Goal: Task Accomplishment & Management: Use online tool/utility

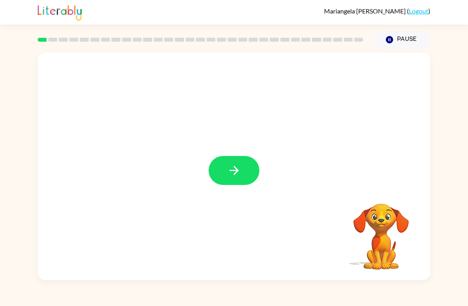
click at [232, 173] on icon "button" at bounding box center [234, 170] width 14 height 14
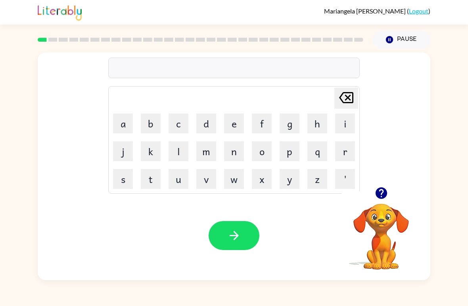
click at [152, 119] on button "b" at bounding box center [151, 123] width 20 height 20
click at [264, 144] on button "o" at bounding box center [262, 151] width 20 height 20
click at [123, 124] on button "a" at bounding box center [123, 123] width 20 height 20
click at [350, 144] on button "r" at bounding box center [345, 151] width 20 height 20
click at [209, 125] on button "d" at bounding box center [206, 123] width 20 height 20
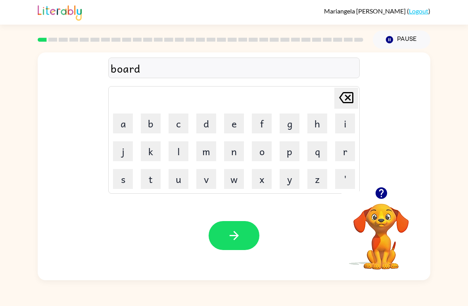
click at [233, 121] on button "e" at bounding box center [234, 123] width 20 height 20
click at [346, 146] on button "r" at bounding box center [345, 151] width 20 height 20
click at [240, 222] on button "button" at bounding box center [234, 235] width 51 height 29
click at [346, 144] on button "r" at bounding box center [345, 151] width 20 height 20
click at [261, 153] on button "o" at bounding box center [262, 151] width 20 height 20
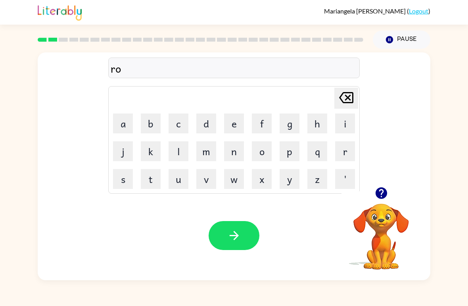
click at [177, 178] on button "u" at bounding box center [179, 179] width 20 height 20
click at [235, 150] on button "n" at bounding box center [234, 151] width 20 height 20
click at [207, 123] on button "d" at bounding box center [206, 123] width 20 height 20
click at [234, 242] on icon "button" at bounding box center [234, 236] width 14 height 14
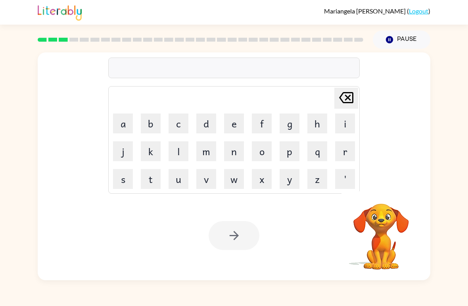
click at [14, 56] on div "[PERSON_NAME] last character input a b c d e f g h i j k l m n o p q r s t u v …" at bounding box center [234, 164] width 468 height 231
click at [210, 150] on button "m" at bounding box center [206, 151] width 20 height 20
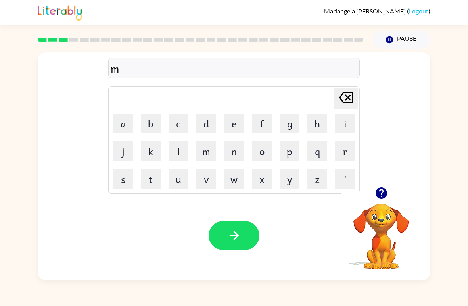
click at [125, 124] on button "a" at bounding box center [123, 123] width 20 height 20
click at [177, 128] on button "c" at bounding box center [179, 123] width 20 height 20
click at [311, 120] on button "h" at bounding box center [318, 123] width 20 height 20
click at [343, 124] on button "i" at bounding box center [345, 123] width 20 height 20
click at [225, 148] on button "n" at bounding box center [234, 151] width 20 height 20
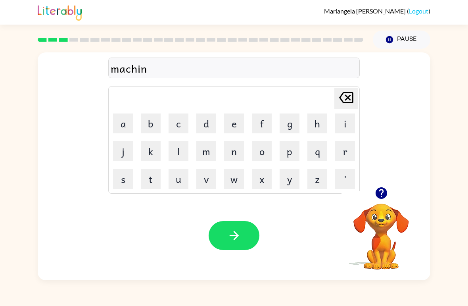
click at [236, 128] on button "e" at bounding box center [234, 123] width 20 height 20
click at [231, 227] on button "button" at bounding box center [234, 235] width 51 height 29
click at [381, 192] on icon "button" at bounding box center [381, 193] width 12 height 12
click at [151, 173] on button "t" at bounding box center [151, 179] width 20 height 20
click at [348, 154] on button "r" at bounding box center [345, 151] width 20 height 20
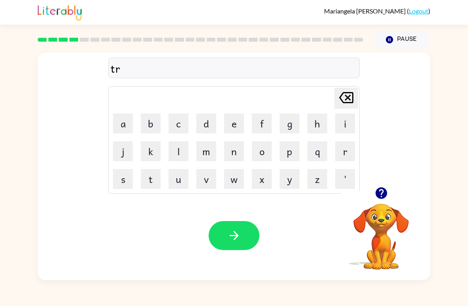
click at [125, 125] on button "a" at bounding box center [123, 123] width 20 height 20
click at [344, 129] on button "i" at bounding box center [345, 123] width 20 height 20
click at [235, 150] on button "n" at bounding box center [234, 151] width 20 height 20
click at [231, 248] on button "button" at bounding box center [234, 235] width 51 height 29
click at [382, 201] on button "button" at bounding box center [381, 193] width 20 height 20
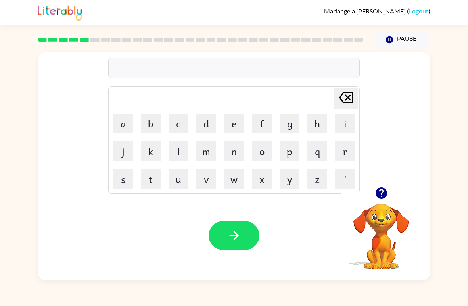
click at [211, 125] on button "d" at bounding box center [206, 123] width 20 height 20
click at [342, 115] on button "i" at bounding box center [345, 123] width 20 height 20
click at [265, 125] on button "f" at bounding box center [262, 123] width 20 height 20
click at [230, 126] on button "e" at bounding box center [234, 123] width 20 height 20
click at [239, 156] on button "n" at bounding box center [234, 151] width 20 height 20
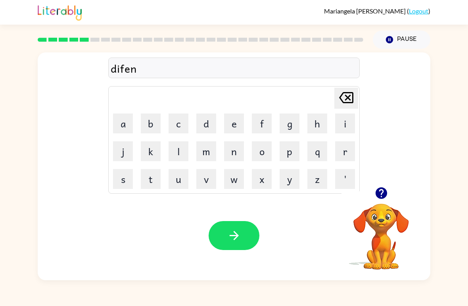
click at [127, 180] on button "s" at bounding box center [123, 179] width 20 height 20
click at [344, 121] on button "i" at bounding box center [345, 123] width 20 height 20
click at [211, 178] on button "v" at bounding box center [206, 179] width 20 height 20
click at [233, 125] on button "e" at bounding box center [234, 123] width 20 height 20
click at [241, 233] on button "button" at bounding box center [234, 235] width 51 height 29
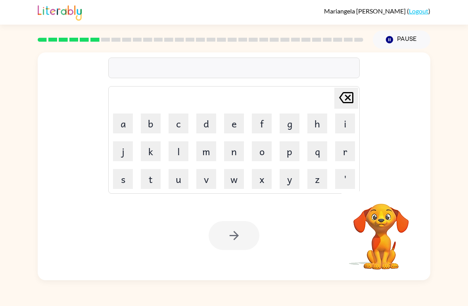
click at [210, 177] on button "v" at bounding box center [206, 179] width 20 height 20
click at [124, 125] on button "a" at bounding box center [123, 123] width 20 height 20
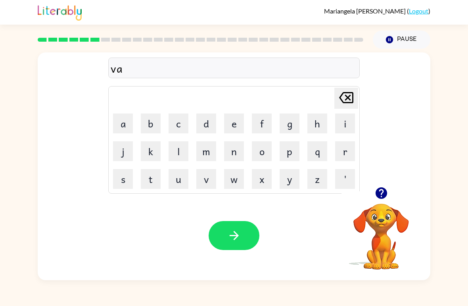
click at [177, 125] on button "c" at bounding box center [179, 123] width 20 height 20
click at [123, 121] on button "a" at bounding box center [123, 123] width 20 height 20
click at [150, 178] on button "t" at bounding box center [151, 179] width 20 height 20
click at [350, 119] on button "i" at bounding box center [345, 123] width 20 height 20
click at [265, 149] on button "o" at bounding box center [262, 151] width 20 height 20
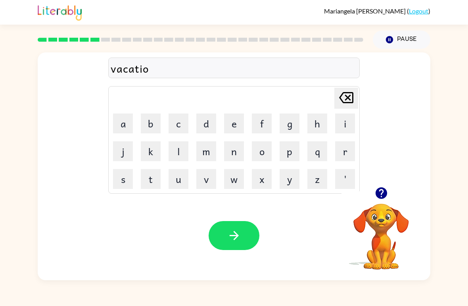
click at [236, 143] on button "n" at bounding box center [234, 151] width 20 height 20
click at [235, 230] on icon "button" at bounding box center [234, 236] width 14 height 14
click at [373, 181] on div "[PERSON_NAME] last character input a b c d e f g h i j k l m n o p q r s t u v …" at bounding box center [234, 119] width 393 height 135
click at [381, 182] on div "[PERSON_NAME] last character input a b c d e f g h i j k l m n o p q r s t u v …" at bounding box center [234, 119] width 393 height 135
click at [383, 191] on icon "button" at bounding box center [382, 193] width 14 height 14
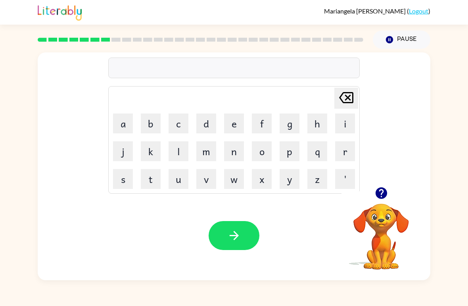
click at [294, 156] on button "p" at bounding box center [290, 151] width 20 height 20
click at [179, 181] on button "u" at bounding box center [179, 179] width 20 height 20
click at [206, 123] on button "d" at bounding box center [206, 123] width 20 height 20
click at [209, 122] on button "d" at bounding box center [206, 123] width 20 height 20
click at [182, 157] on button "l" at bounding box center [179, 151] width 20 height 20
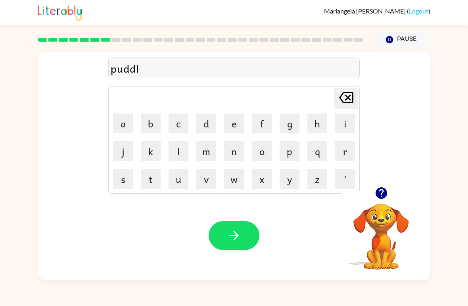
click at [233, 126] on button "e" at bounding box center [234, 123] width 20 height 20
click at [238, 237] on icon "button" at bounding box center [234, 236] width 14 height 14
click at [236, 153] on button "n" at bounding box center [234, 151] width 20 height 20
click at [233, 131] on button "e" at bounding box center [234, 123] width 20 height 20
click at [119, 121] on button "a" at bounding box center [123, 123] width 20 height 20
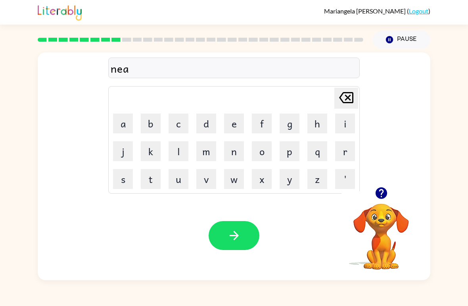
click at [344, 158] on button "r" at bounding box center [345, 151] width 20 height 20
click at [339, 125] on button "i" at bounding box center [345, 123] width 20 height 20
click at [348, 102] on icon at bounding box center [346, 97] width 14 height 11
click at [345, 106] on icon "[PERSON_NAME] last character input" at bounding box center [346, 97] width 19 height 19
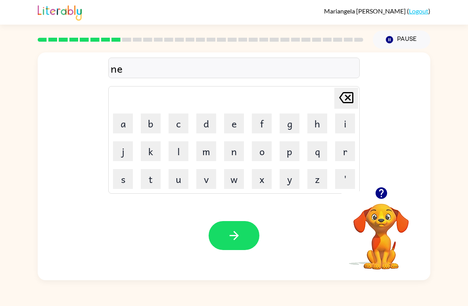
click at [345, 106] on icon "[PERSON_NAME] last character input" at bounding box center [346, 97] width 19 height 19
click at [348, 126] on button "i" at bounding box center [345, 123] width 20 height 20
click at [348, 158] on button "r" at bounding box center [345, 151] width 20 height 20
click at [238, 124] on button "e" at bounding box center [234, 123] width 20 height 20
click at [127, 126] on button "a" at bounding box center [123, 123] width 20 height 20
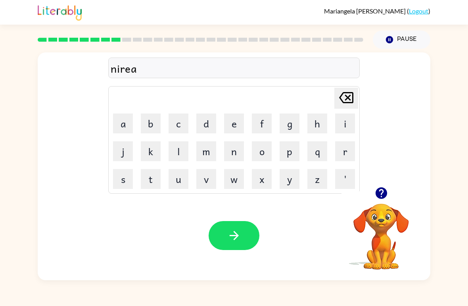
click at [177, 124] on button "c" at bounding box center [179, 123] width 20 height 20
click at [137, 127] on td "b" at bounding box center [150, 123] width 27 height 27
click at [120, 124] on button "a" at bounding box center [123, 123] width 20 height 20
click at [180, 151] on button "l" at bounding box center [179, 151] width 20 height 20
click at [242, 239] on button "button" at bounding box center [234, 235] width 51 height 29
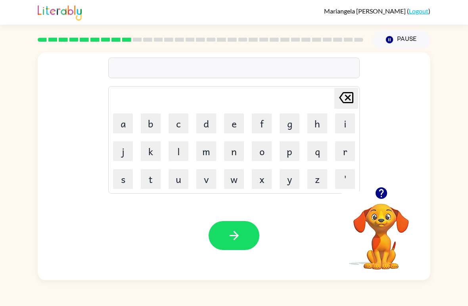
click at [382, 190] on icon "button" at bounding box center [382, 193] width 14 height 14
click at [200, 142] on button "m" at bounding box center [206, 151] width 20 height 20
click at [236, 124] on button "e" at bounding box center [234, 123] width 20 height 20
click at [204, 156] on button "m" at bounding box center [206, 151] width 20 height 20
click at [265, 150] on button "o" at bounding box center [262, 151] width 20 height 20
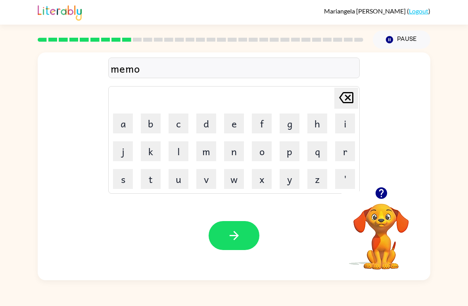
click at [345, 151] on button "r" at bounding box center [345, 151] width 20 height 20
click at [237, 150] on button "n" at bounding box center [234, 151] width 20 height 20
click at [346, 129] on button "i" at bounding box center [345, 123] width 20 height 20
click at [287, 130] on button "g" at bounding box center [290, 123] width 20 height 20
click at [240, 246] on button "button" at bounding box center [234, 235] width 51 height 29
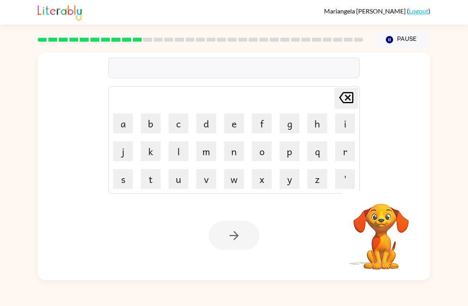
click at [202, 126] on button "d" at bounding box center [206, 123] width 20 height 20
click at [239, 125] on button "e" at bounding box center [234, 123] width 20 height 20
click at [124, 174] on button "s" at bounding box center [123, 179] width 20 height 20
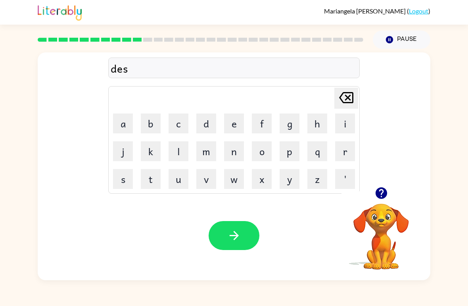
click at [149, 180] on button "t" at bounding box center [151, 179] width 20 height 20
click at [352, 154] on button "r" at bounding box center [345, 151] width 20 height 20
click at [260, 158] on button "o" at bounding box center [262, 151] width 20 height 20
click at [129, 182] on button "s" at bounding box center [123, 179] width 20 height 20
click at [151, 181] on button "t" at bounding box center [151, 179] width 20 height 20
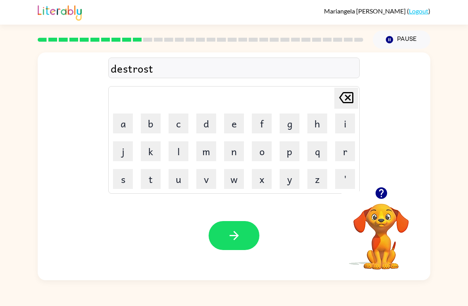
click at [235, 241] on icon "button" at bounding box center [234, 236] width 14 height 14
click at [342, 149] on button "r" at bounding box center [345, 151] width 20 height 20
click at [265, 151] on button "o" at bounding box center [262, 151] width 20 height 20
click at [204, 123] on button "d" at bounding box center [206, 123] width 20 height 20
click at [235, 120] on button "e" at bounding box center [234, 123] width 20 height 20
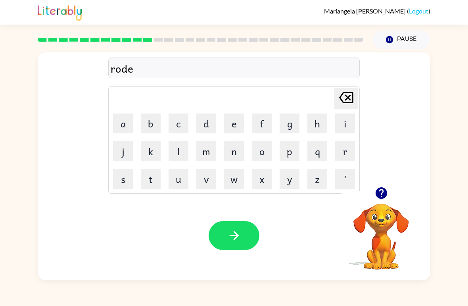
click at [231, 234] on icon "button" at bounding box center [234, 236] width 14 height 14
click at [178, 179] on button "u" at bounding box center [179, 179] width 20 height 20
click at [294, 153] on button "p" at bounding box center [290, 151] width 20 height 20
click at [346, 150] on button "r" at bounding box center [345, 151] width 20 height 20
click at [122, 119] on button "a" at bounding box center [123, 123] width 20 height 20
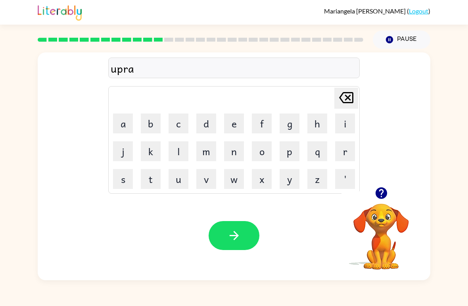
click at [203, 121] on button "d" at bounding box center [206, 123] width 20 height 20
click at [236, 124] on button "e" at bounding box center [234, 123] width 20 height 20
click at [224, 235] on button "button" at bounding box center [234, 235] width 51 height 29
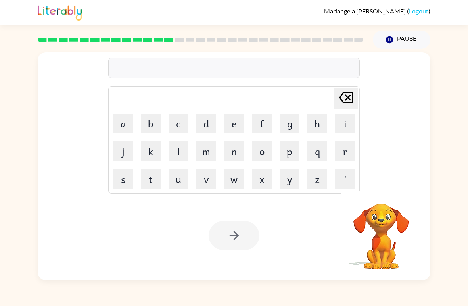
click at [202, 155] on button "m" at bounding box center [206, 151] width 20 height 20
click at [124, 124] on button "a" at bounding box center [123, 123] width 20 height 20
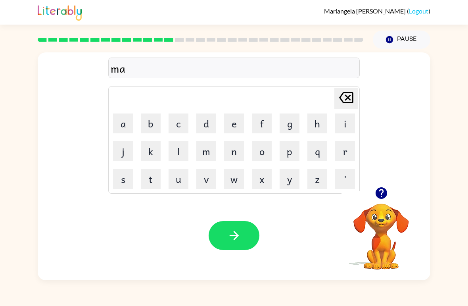
click at [295, 124] on button "g" at bounding box center [290, 123] width 20 height 20
click at [232, 161] on button "n" at bounding box center [234, 151] width 20 height 20
click at [241, 131] on button "e" at bounding box center [234, 123] width 20 height 20
click at [129, 184] on button "s" at bounding box center [123, 179] width 20 height 20
click at [230, 223] on button "button" at bounding box center [234, 235] width 51 height 29
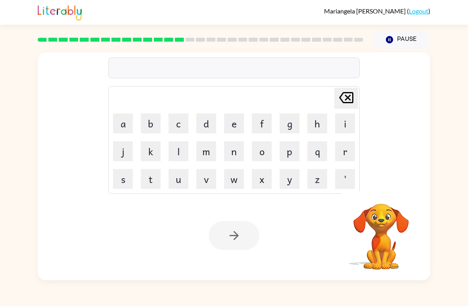
click at [153, 123] on button "b" at bounding box center [151, 123] width 20 height 20
click at [271, 155] on button "o" at bounding box center [262, 151] width 20 height 20
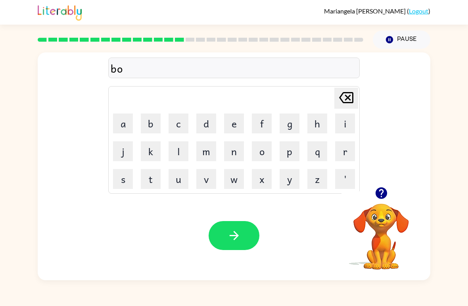
click at [233, 156] on button "n" at bounding box center [234, 151] width 20 height 20
click at [181, 178] on button "u" at bounding box center [179, 179] width 20 height 20
click at [121, 178] on button "s" at bounding box center [123, 179] width 20 height 20
click at [236, 228] on button "button" at bounding box center [234, 235] width 51 height 29
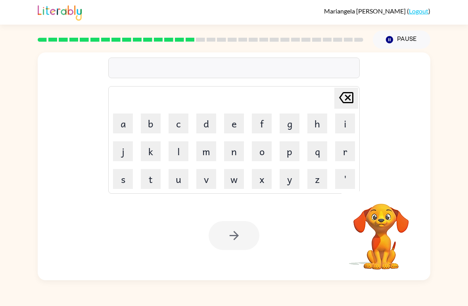
click at [121, 176] on button "s" at bounding box center [123, 179] width 20 height 20
click at [233, 178] on button "w" at bounding box center [234, 179] width 20 height 20
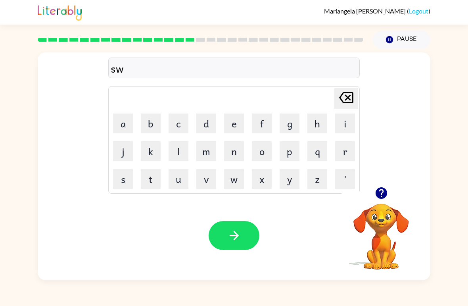
click at [263, 153] on button "o" at bounding box center [262, 151] width 20 height 20
click at [354, 150] on button "r" at bounding box center [345, 151] width 20 height 20
click at [211, 151] on button "m" at bounding box center [206, 151] width 20 height 20
click at [235, 238] on icon "button" at bounding box center [234, 236] width 14 height 14
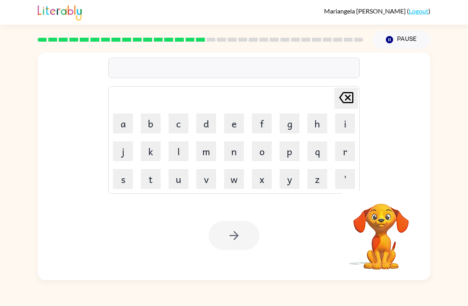
click at [342, 157] on button "r" at bounding box center [345, 151] width 20 height 20
click at [120, 125] on button "a" at bounding box center [123, 123] width 20 height 20
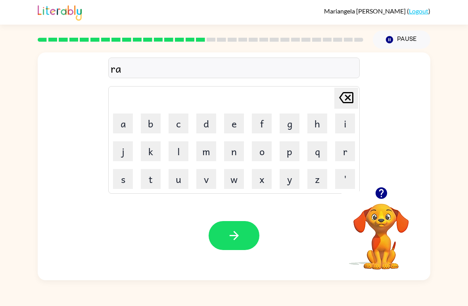
click at [205, 148] on button "m" at bounding box center [206, 151] width 20 height 20
click at [223, 222] on button "button" at bounding box center [234, 235] width 51 height 29
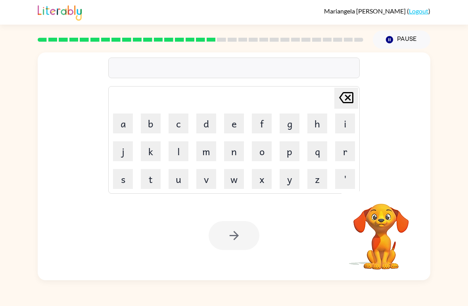
click at [148, 121] on button "b" at bounding box center [151, 123] width 20 height 20
click at [335, 156] on button "r" at bounding box center [345, 151] width 20 height 20
click at [234, 120] on button "e" at bounding box center [234, 123] width 20 height 20
click at [233, 123] on button "e" at bounding box center [234, 123] width 20 height 20
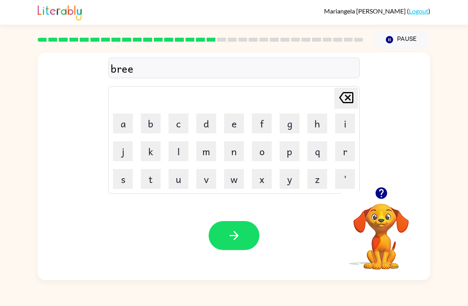
click at [204, 147] on button "m" at bounding box center [206, 151] width 20 height 20
click at [347, 123] on button "i" at bounding box center [345, 123] width 20 height 20
click at [235, 153] on button "n" at bounding box center [234, 151] width 20 height 20
click at [284, 120] on button "g" at bounding box center [290, 123] width 20 height 20
click at [218, 238] on button "button" at bounding box center [234, 235] width 51 height 29
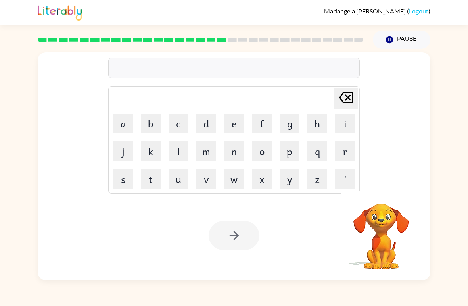
click at [348, 150] on button "r" at bounding box center [345, 151] width 20 height 20
click at [235, 121] on button "e" at bounding box center [234, 123] width 20 height 20
click at [122, 179] on button "s" at bounding box center [123, 179] width 20 height 20
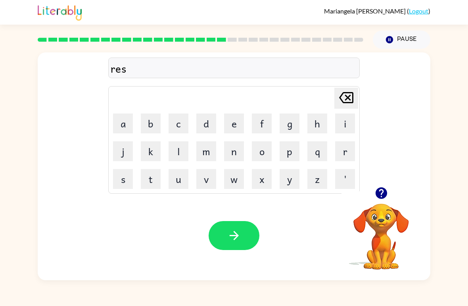
click at [176, 121] on button "c" at bounding box center [179, 123] width 20 height 20
click at [347, 121] on button "i" at bounding box center [345, 123] width 20 height 20
click at [237, 122] on button "e" at bounding box center [234, 123] width 20 height 20
click at [121, 179] on button "s" at bounding box center [123, 179] width 20 height 20
click at [154, 174] on button "t" at bounding box center [151, 179] width 20 height 20
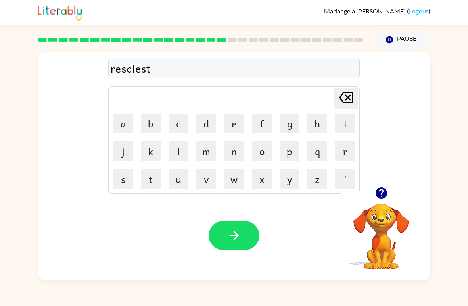
click at [246, 228] on button "button" at bounding box center [234, 235] width 51 height 29
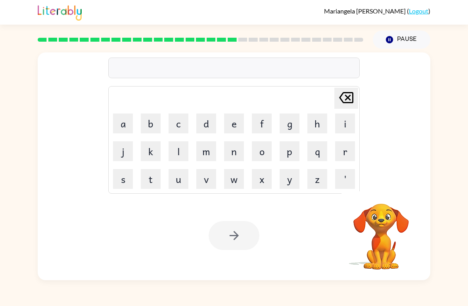
click at [122, 124] on button "a" at bounding box center [123, 123] width 20 height 20
click at [344, 142] on button "r" at bounding box center [345, 151] width 20 height 20
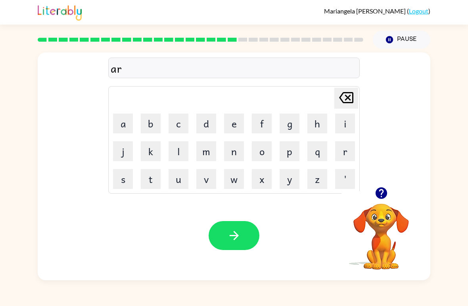
click at [180, 122] on button "c" at bounding box center [179, 123] width 20 height 20
click at [318, 127] on button "h" at bounding box center [318, 123] width 20 height 20
click at [382, 192] on icon "button" at bounding box center [381, 193] width 12 height 12
click at [236, 180] on button "w" at bounding box center [234, 179] width 20 height 20
click at [235, 128] on button "e" at bounding box center [234, 123] width 20 height 20
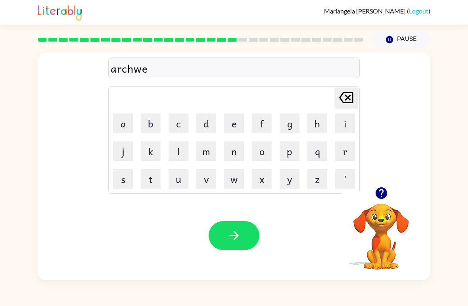
click at [152, 178] on button "t" at bounding box center [151, 179] width 20 height 20
click at [314, 115] on button "h" at bounding box center [318, 123] width 20 height 20
click at [233, 248] on button "button" at bounding box center [234, 235] width 51 height 29
click at [261, 128] on button "f" at bounding box center [262, 123] width 20 height 20
click at [264, 148] on button "o" at bounding box center [262, 151] width 20 height 20
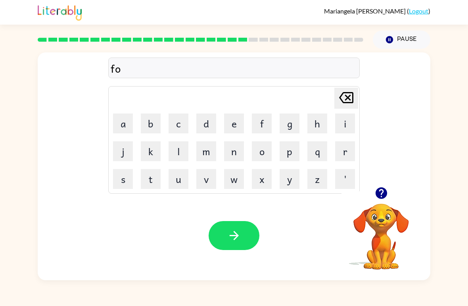
click at [179, 155] on button "l" at bounding box center [179, 151] width 20 height 20
click at [177, 154] on button "l" at bounding box center [179, 151] width 20 height 20
click at [268, 152] on button "o" at bounding box center [262, 151] width 20 height 20
click at [233, 185] on button "w" at bounding box center [234, 179] width 20 height 20
click at [236, 120] on button "e" at bounding box center [234, 123] width 20 height 20
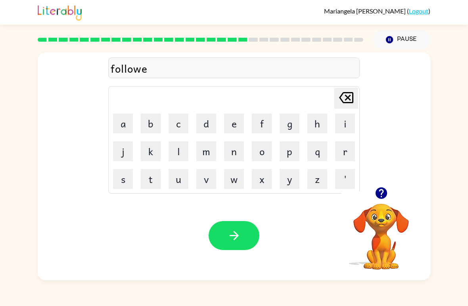
click at [203, 118] on button "d" at bounding box center [206, 123] width 20 height 20
click at [237, 238] on icon "button" at bounding box center [234, 236] width 14 height 14
click at [123, 182] on button "s" at bounding box center [123, 179] width 20 height 20
click at [237, 121] on button "e" at bounding box center [234, 123] width 20 height 20
click at [235, 151] on button "n" at bounding box center [234, 151] width 20 height 20
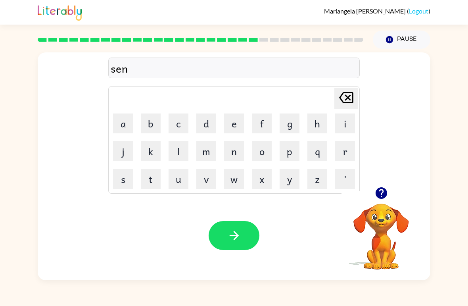
click at [237, 153] on button "n" at bounding box center [234, 151] width 20 height 20
click at [156, 177] on button "t" at bounding box center [151, 179] width 20 height 20
click at [338, 114] on button "i" at bounding box center [345, 123] width 20 height 20
click at [353, 96] on icon at bounding box center [346, 97] width 14 height 11
click at [353, 95] on icon at bounding box center [346, 97] width 14 height 11
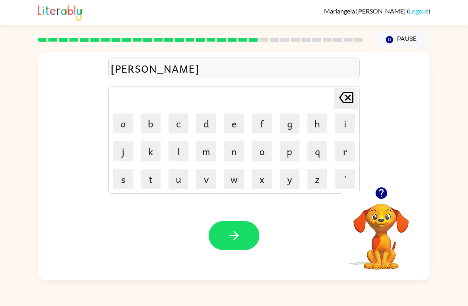
click at [352, 98] on icon at bounding box center [346, 97] width 14 height 11
click at [380, 198] on icon "button" at bounding box center [381, 193] width 12 height 12
click at [148, 179] on button "t" at bounding box center [151, 179] width 20 height 20
click at [232, 127] on button "e" at bounding box center [234, 123] width 20 height 20
click at [293, 154] on button "p" at bounding box center [290, 151] width 20 height 20
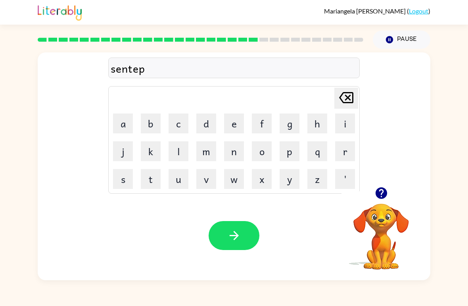
click at [342, 123] on button "i" at bounding box center [345, 123] width 20 height 20
click at [206, 123] on button "d" at bounding box center [206, 123] width 20 height 20
click at [234, 231] on icon "button" at bounding box center [234, 236] width 14 height 14
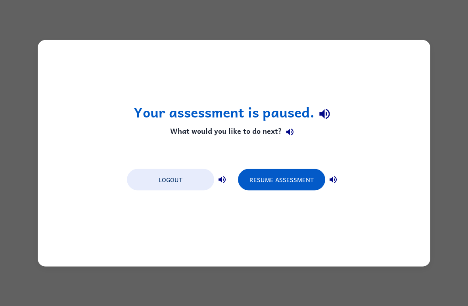
click at [265, 178] on button "Resume Assessment" at bounding box center [281, 179] width 87 height 21
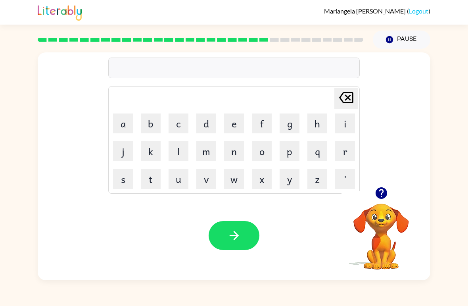
click at [377, 206] on video "Your browser must support playing .mp4 files to use Literably. Please try using…" at bounding box center [381, 230] width 79 height 79
click at [383, 188] on icon "button" at bounding box center [382, 193] width 14 height 14
click at [125, 176] on button "s" at bounding box center [123, 179] width 20 height 20
click at [344, 122] on button "i" at bounding box center [345, 123] width 20 height 20
click at [123, 175] on button "s" at bounding box center [123, 179] width 20 height 20
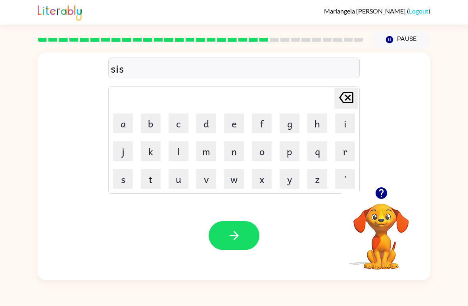
click at [148, 178] on button "t" at bounding box center [151, 179] width 20 height 20
click at [232, 129] on button "e" at bounding box center [234, 123] width 20 height 20
click at [209, 154] on button "m" at bounding box center [206, 151] width 20 height 20
click at [236, 231] on icon "button" at bounding box center [234, 236] width 14 height 14
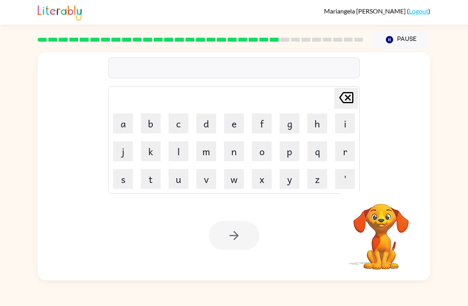
click at [269, 116] on button "f" at bounding box center [262, 123] width 20 height 20
click at [261, 151] on button "o" at bounding box center [262, 151] width 20 height 20
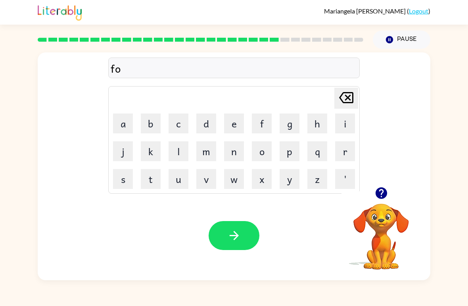
click at [346, 148] on button "r" at bounding box center [345, 151] width 20 height 20
click at [208, 121] on button "d" at bounding box center [206, 123] width 20 height 20
click at [233, 179] on button "w" at bounding box center [234, 179] width 20 height 20
click at [124, 124] on button "a" at bounding box center [123, 123] width 20 height 20
click at [346, 156] on button "r" at bounding box center [345, 151] width 20 height 20
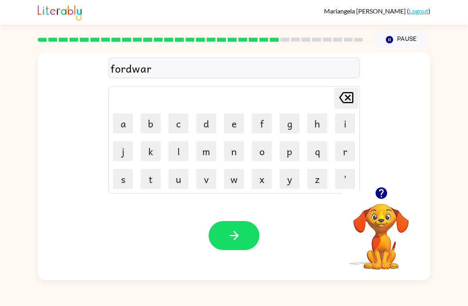
click at [203, 127] on button "d" at bounding box center [206, 123] width 20 height 20
click at [226, 233] on button "button" at bounding box center [234, 235] width 51 height 29
click at [125, 129] on button "a" at bounding box center [123, 123] width 20 height 20
click at [349, 153] on button "r" at bounding box center [345, 151] width 20 height 20
click at [235, 122] on button "e" at bounding box center [234, 123] width 20 height 20
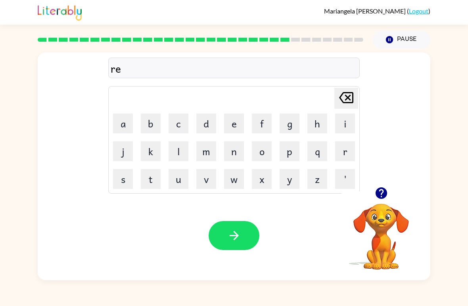
click at [127, 125] on button "a" at bounding box center [123, 123] width 20 height 20
click at [194, 146] on td "m" at bounding box center [206, 151] width 27 height 27
click at [183, 148] on button "l" at bounding box center [179, 151] width 20 height 20
click at [234, 125] on button "e" at bounding box center [234, 123] width 20 height 20
click at [208, 124] on button "d" at bounding box center [206, 123] width 20 height 20
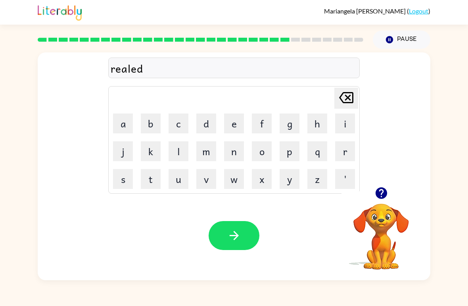
click at [251, 238] on button "button" at bounding box center [234, 235] width 51 height 29
click at [289, 128] on button "g" at bounding box center [290, 123] width 20 height 20
click at [263, 154] on button "o" at bounding box center [262, 151] width 20 height 20
click at [151, 122] on button "b" at bounding box center [151, 123] width 20 height 20
click at [179, 155] on button "l" at bounding box center [179, 151] width 20 height 20
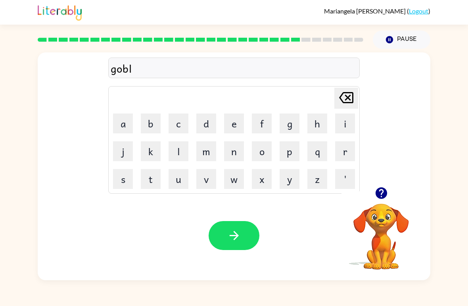
click at [233, 125] on button "e" at bounding box center [234, 123] width 20 height 20
click at [238, 154] on button "n" at bounding box center [234, 151] width 20 height 20
click at [236, 246] on button "button" at bounding box center [234, 235] width 51 height 29
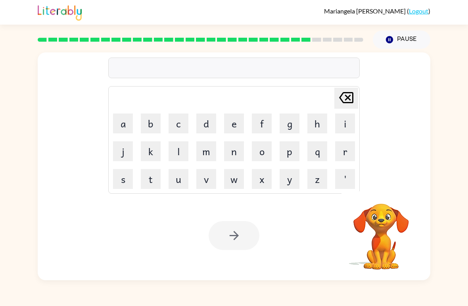
click at [170, 146] on button "l" at bounding box center [179, 151] width 20 height 20
click at [260, 151] on button "o" at bounding box center [262, 151] width 20 height 20
click at [209, 152] on button "m" at bounding box center [206, 151] width 20 height 20
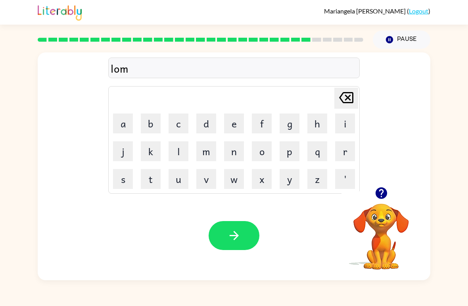
click at [152, 124] on button "b" at bounding box center [151, 123] width 20 height 20
click at [234, 120] on button "e" at bounding box center [234, 123] width 20 height 20
click at [345, 154] on button "r" at bounding box center [345, 151] width 20 height 20
click at [125, 152] on button "j" at bounding box center [123, 151] width 20 height 20
click at [125, 125] on button "a" at bounding box center [123, 123] width 20 height 20
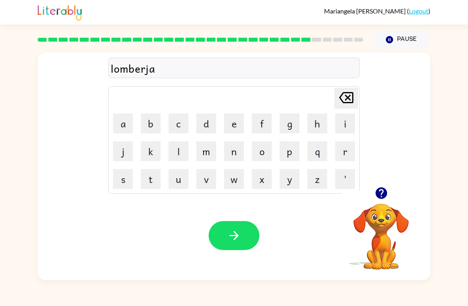
click at [180, 122] on button "c" at bounding box center [179, 123] width 20 height 20
click at [152, 153] on button "k" at bounding box center [151, 151] width 20 height 20
click at [240, 238] on icon "button" at bounding box center [234, 236] width 14 height 14
click at [176, 124] on button "c" at bounding box center [179, 123] width 20 height 20
click at [122, 123] on button "a" at bounding box center [123, 123] width 20 height 20
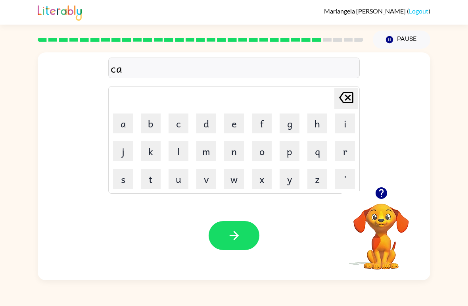
click at [341, 152] on button "r" at bounding box center [345, 151] width 20 height 20
click at [231, 125] on button "e" at bounding box center [234, 123] width 20 height 20
click at [129, 182] on button "s" at bounding box center [123, 179] width 20 height 20
click at [241, 245] on button "button" at bounding box center [234, 235] width 51 height 29
click at [289, 154] on button "p" at bounding box center [290, 151] width 20 height 20
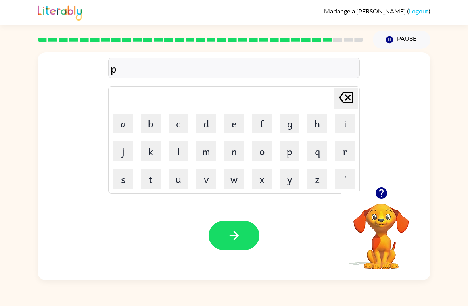
click at [309, 132] on button "h" at bounding box center [318, 123] width 20 height 20
click at [350, 126] on button "i" at bounding box center [345, 123] width 20 height 20
click at [235, 156] on button "n" at bounding box center [234, 151] width 20 height 20
click at [236, 234] on icon "button" at bounding box center [233, 235] width 9 height 9
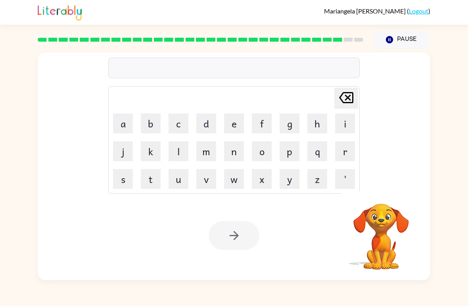
click at [122, 175] on button "s" at bounding box center [123, 179] width 20 height 20
click at [265, 154] on button "o" at bounding box center [262, 151] width 20 height 20
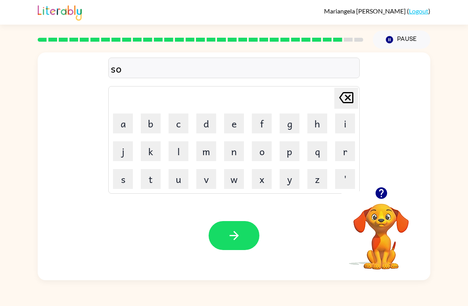
click at [177, 181] on button "u" at bounding box center [179, 179] width 20 height 20
click at [149, 122] on button "b" at bounding box center [151, 123] width 20 height 20
click at [381, 203] on button "button" at bounding box center [381, 193] width 20 height 20
click at [125, 125] on button "a" at bounding box center [123, 123] width 20 height 20
click at [348, 154] on button "r" at bounding box center [345, 151] width 20 height 20
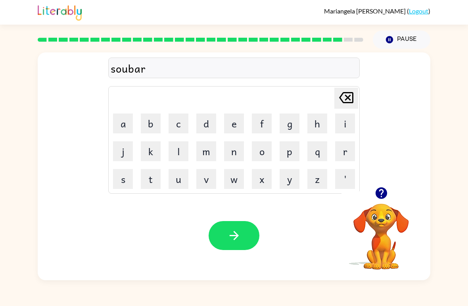
click at [232, 124] on button "e" at bounding box center [234, 123] width 20 height 20
click at [237, 231] on icon "button" at bounding box center [234, 236] width 14 height 14
click at [384, 195] on icon "button" at bounding box center [381, 193] width 12 height 12
click at [179, 182] on button "u" at bounding box center [179, 179] width 20 height 20
click at [232, 154] on button "n" at bounding box center [234, 151] width 20 height 20
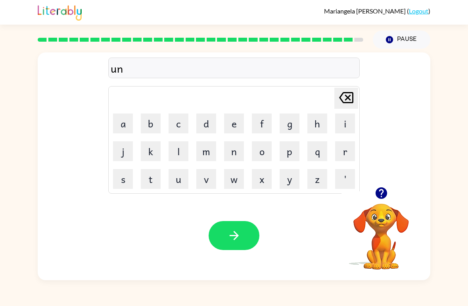
click at [137, 120] on table "[PERSON_NAME] last character input a b c d e f g h i j k l m n o p q r s t u v …" at bounding box center [234, 140] width 251 height 107
click at [124, 126] on button "a" at bounding box center [123, 123] width 20 height 20
click at [271, 122] on button "f" at bounding box center [262, 123] width 20 height 20
click at [346, 152] on button "r" at bounding box center [345, 151] width 20 height 20
click at [126, 127] on button "a" at bounding box center [123, 123] width 20 height 20
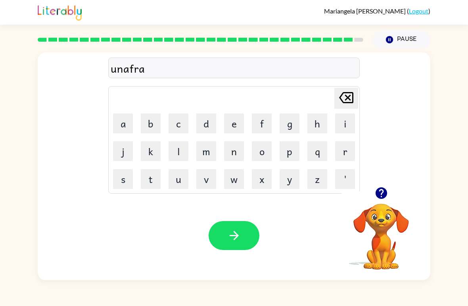
click at [345, 119] on button "i" at bounding box center [345, 123] width 20 height 20
click at [212, 123] on button "d" at bounding box center [206, 123] width 20 height 20
click at [226, 243] on button "button" at bounding box center [234, 235] width 51 height 29
